Goal: Task Accomplishment & Management: Use online tool/utility

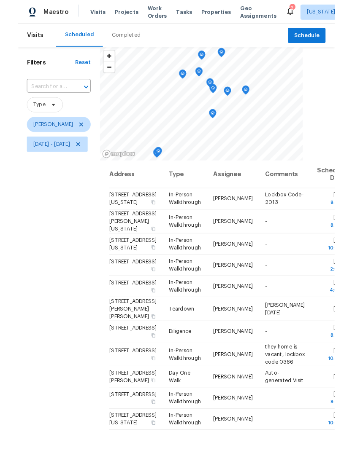
scroll to position [32, 0]
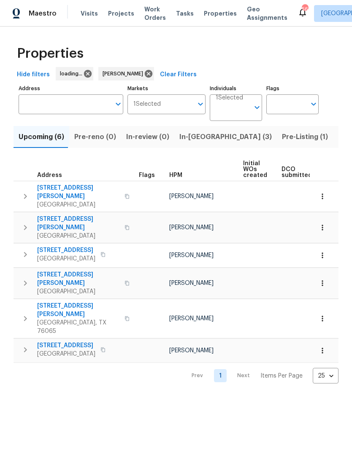
click at [198, 139] on span "In-reno (3)" at bounding box center [225, 137] width 92 height 12
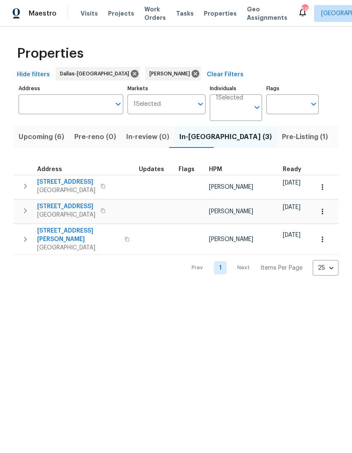
click at [72, 185] on span "3516 Lawndale Ave" at bounding box center [66, 182] width 58 height 8
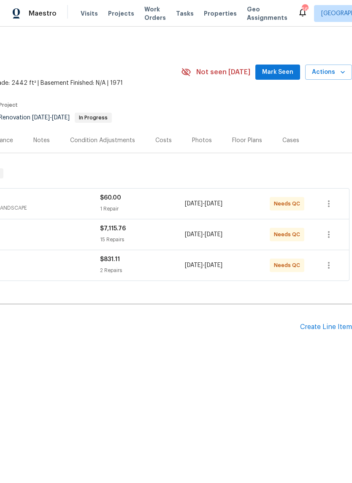
scroll to position [0, 125]
click at [331, 73] on span "Actions" at bounding box center [328, 72] width 33 height 11
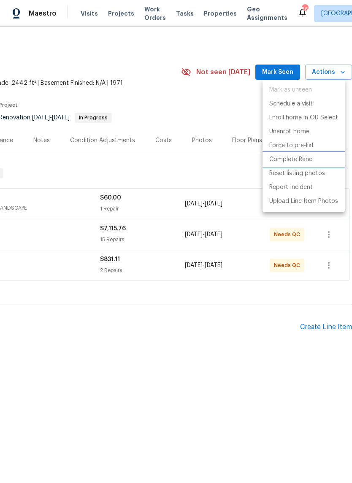
click at [307, 158] on p "Complete Reno" at bounding box center [290, 159] width 43 height 9
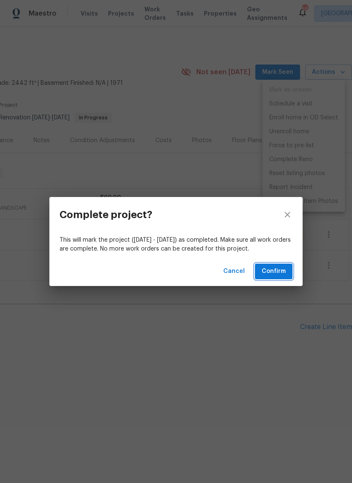
click at [276, 276] on span "Confirm" at bounding box center [273, 271] width 24 height 11
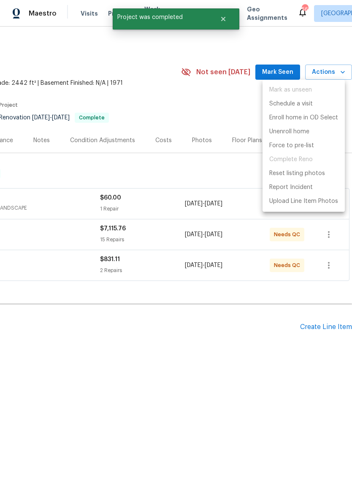
click at [209, 109] on div at bounding box center [176, 241] width 352 height 483
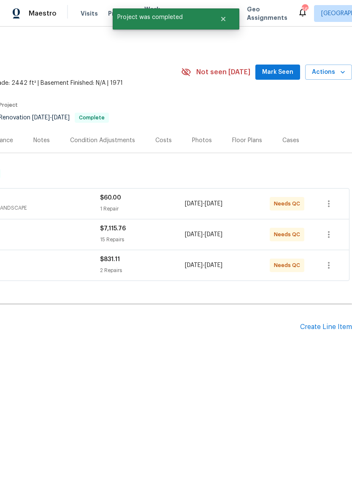
click at [336, 70] on span "Actions" at bounding box center [328, 72] width 33 height 11
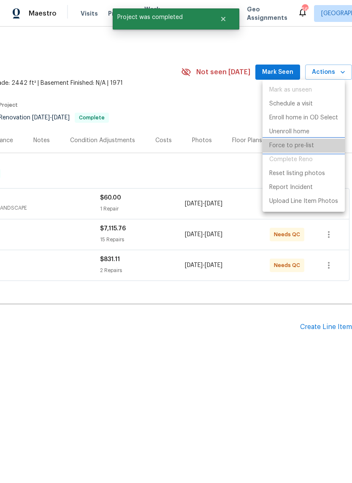
click at [299, 147] on p "Force to pre-list" at bounding box center [291, 145] width 45 height 9
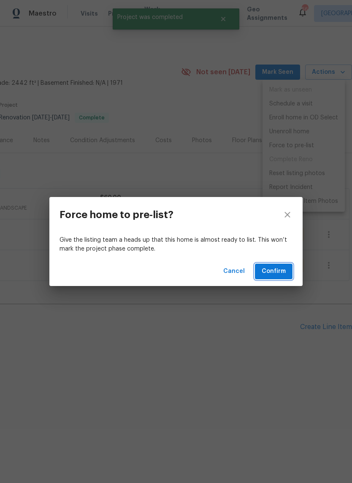
click at [273, 266] on span "Confirm" at bounding box center [273, 271] width 24 height 11
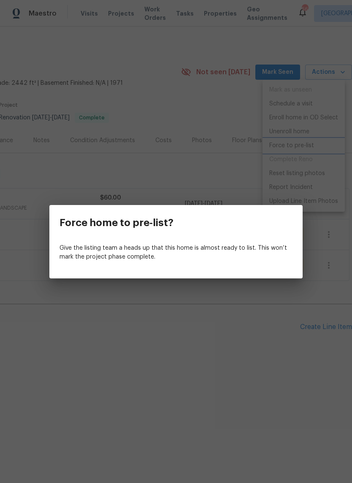
click at [202, 339] on div "Force home to pre-list? Give the listing team a heads up that this home is almo…" at bounding box center [176, 241] width 352 height 483
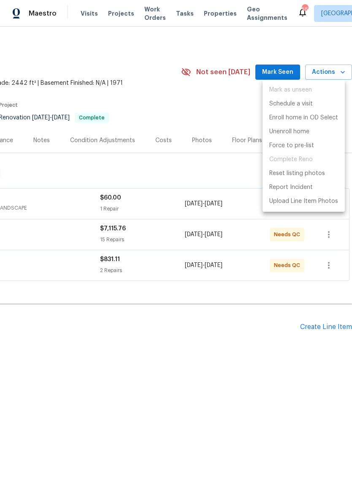
click at [201, 111] on div at bounding box center [176, 241] width 352 height 483
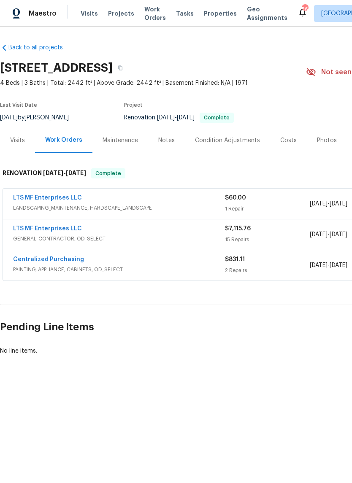
scroll to position [0, 0]
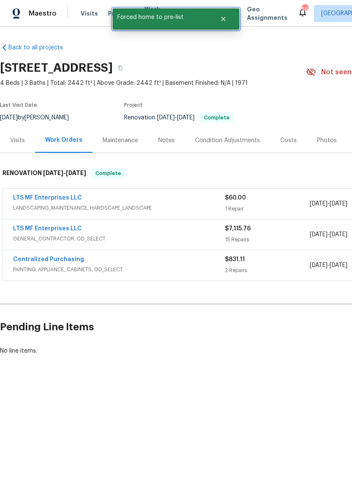
click at [223, 20] on icon "Close" at bounding box center [223, 19] width 4 height 4
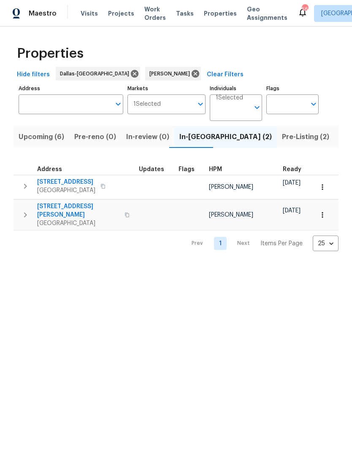
click at [282, 137] on span "Pre-Listing (2)" at bounding box center [305, 137] width 47 height 12
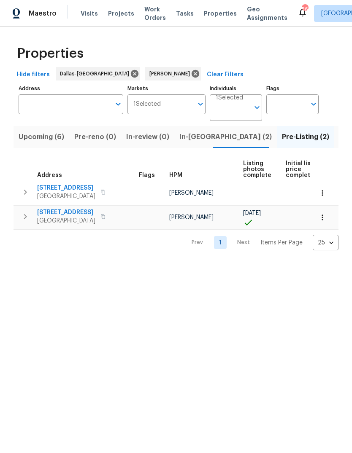
click at [60, 186] on span "3516 Lawndale Ave" at bounding box center [66, 188] width 58 height 8
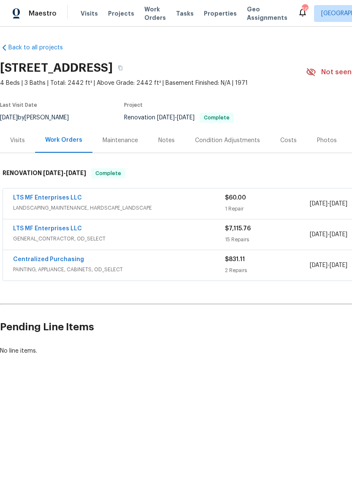
click at [167, 138] on div "Notes" at bounding box center [166, 140] width 16 height 8
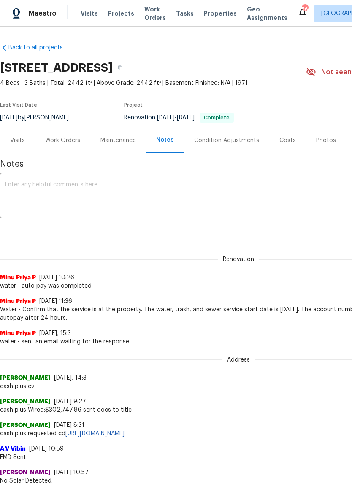
click at [34, 188] on textarea at bounding box center [238, 197] width 466 height 30
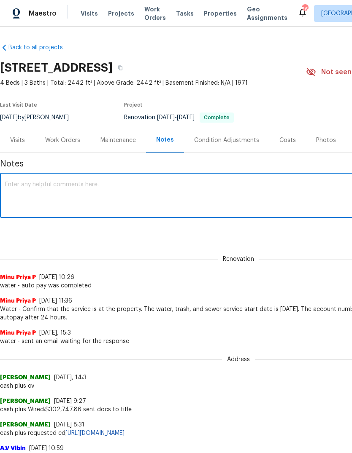
click at [15, 187] on textarea at bounding box center [238, 197] width 466 height 30
paste textarea "Loremi- Dol sitametc/adipisci elitse, doe temporin utlab etdo magn aliquae. (Ad…"
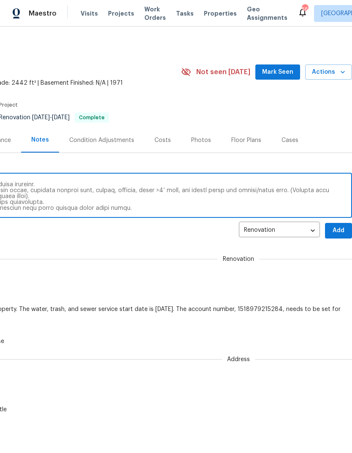
scroll to position [0, 125]
type textarea "Loremi- Dol sitametc/adipisci elitse, doe temporin utlab etdo magn aliquae. (Ad…"
click at [333, 231] on span "Add" at bounding box center [337, 231] width 13 height 11
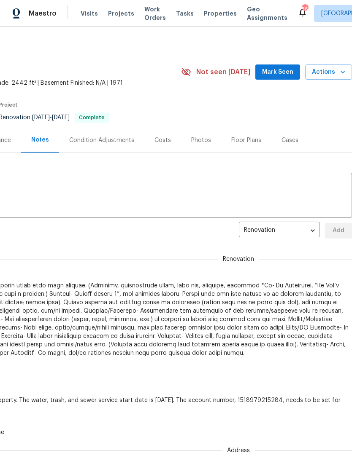
scroll to position [0, 0]
